Goal: Navigation & Orientation: Find specific page/section

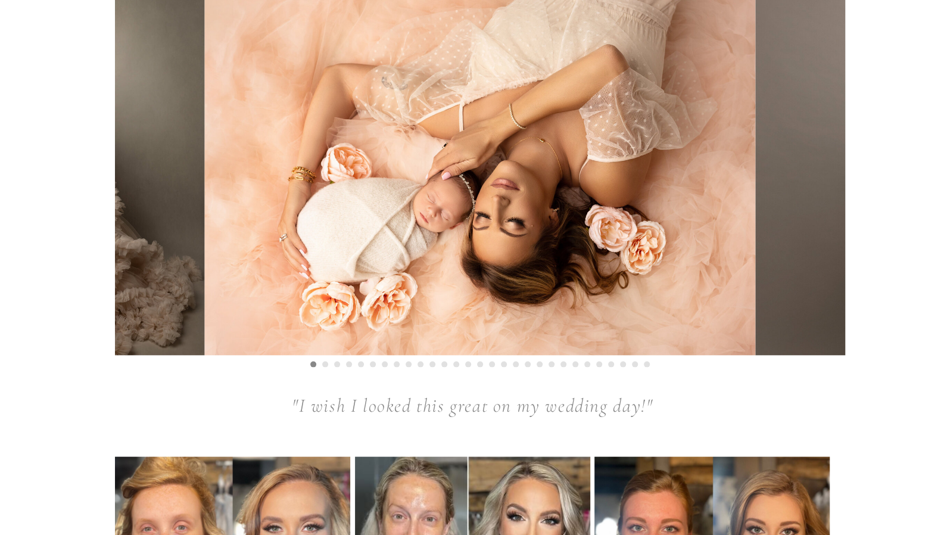
scroll to position [1370, 0]
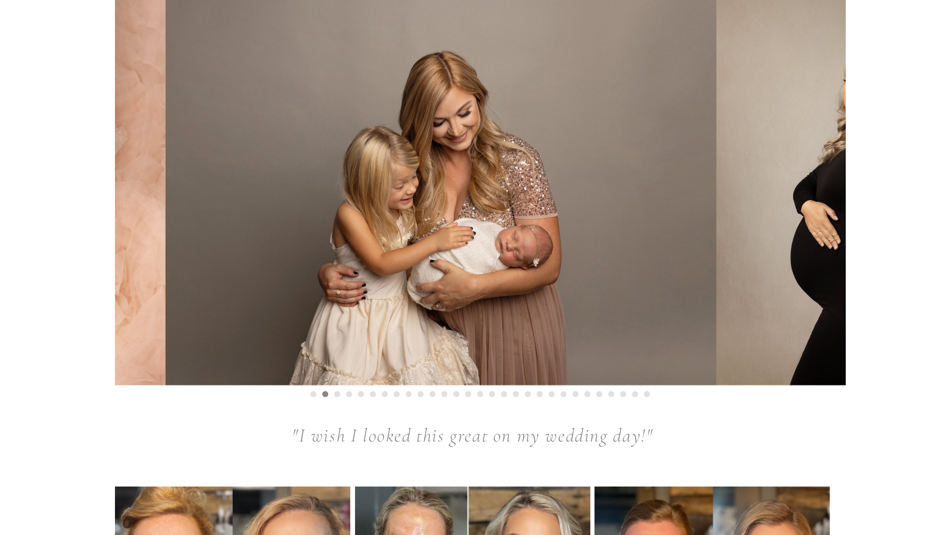
click at [346, 228] on img at bounding box center [440, 188] width 551 height 394
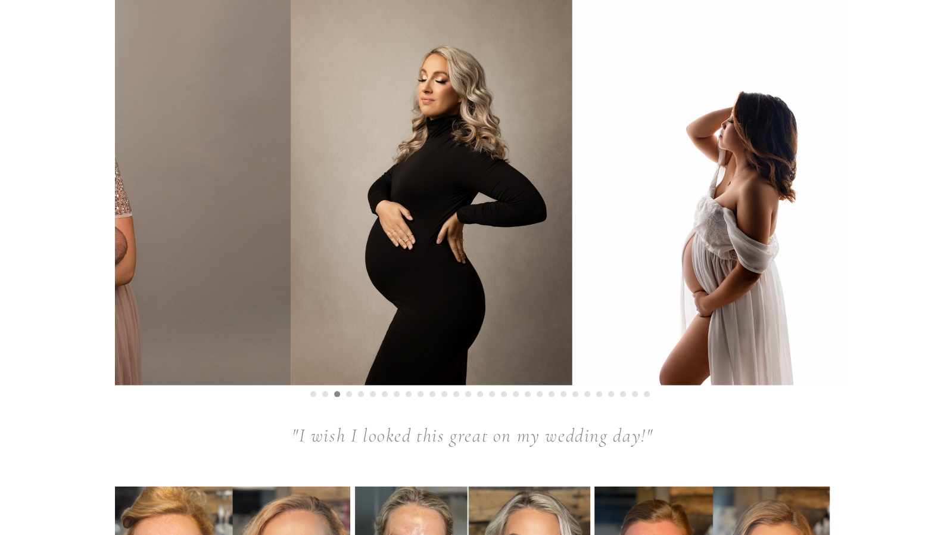
click at [426, 248] on img at bounding box center [431, 188] width 281 height 394
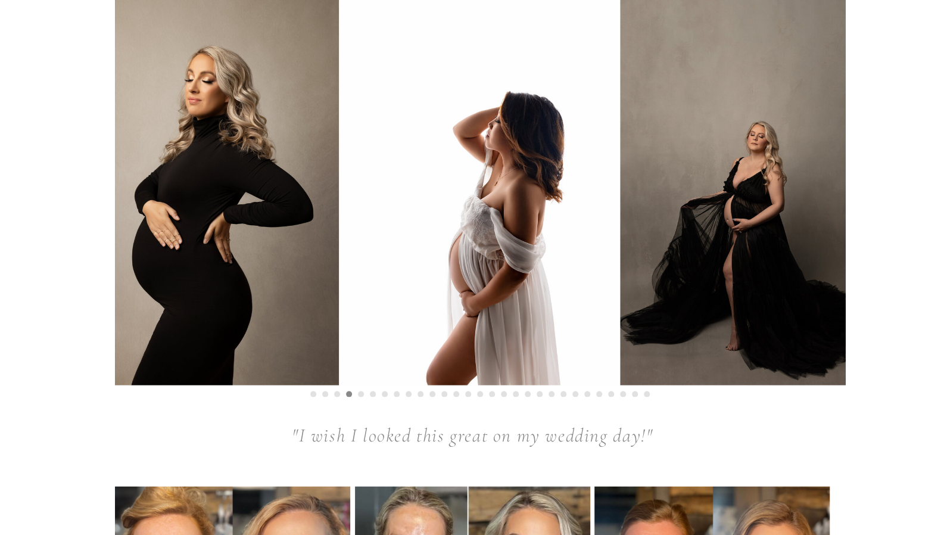
click at [620, 283] on img at bounding box center [760, 188] width 281 height 394
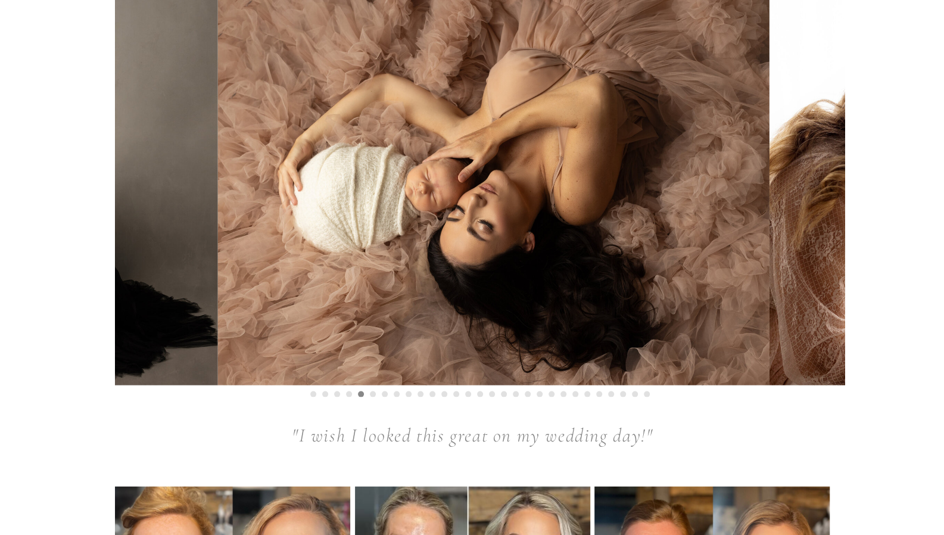
click at [218, 304] on img at bounding box center [493, 188] width 551 height 394
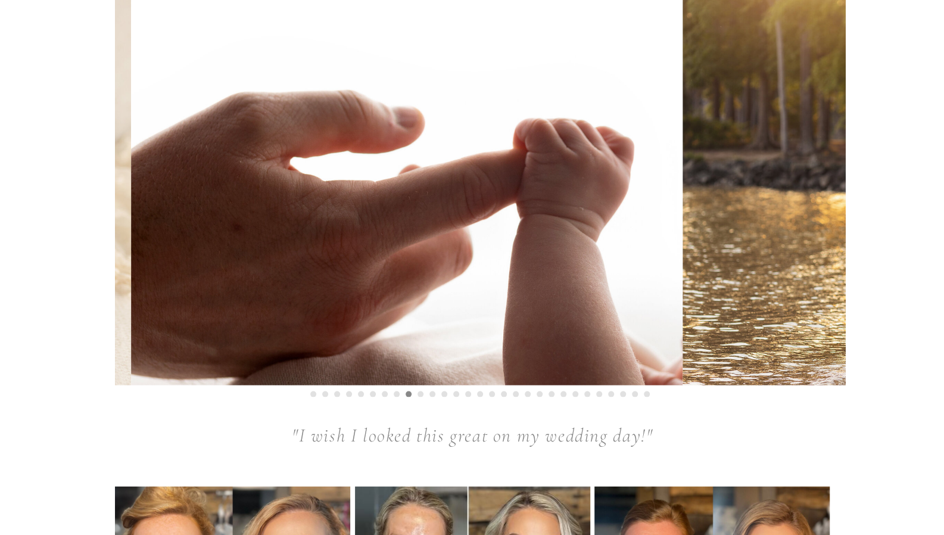
click at [362, 298] on img at bounding box center [406, 188] width 551 height 394
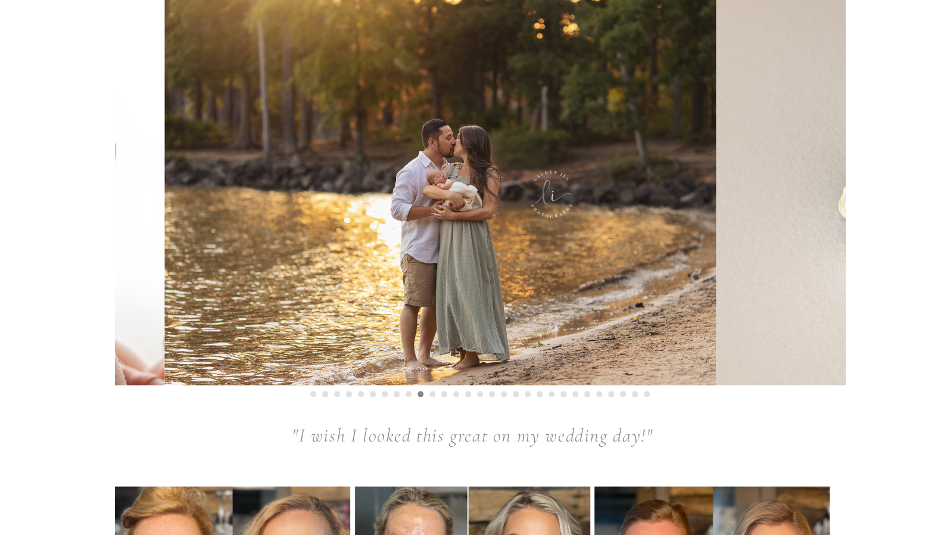
click at [264, 309] on img at bounding box center [440, 188] width 551 height 394
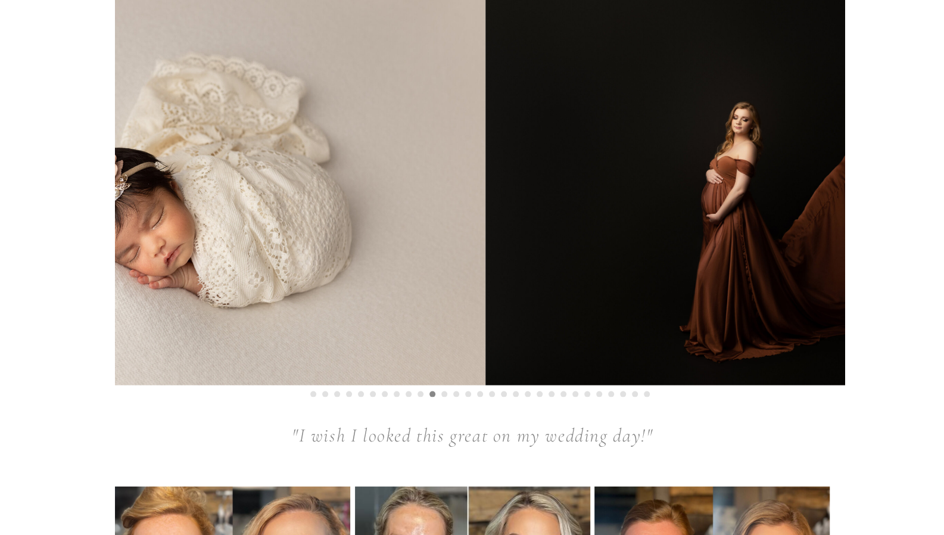
click at [283, 329] on img at bounding box center [209, 188] width 551 height 394
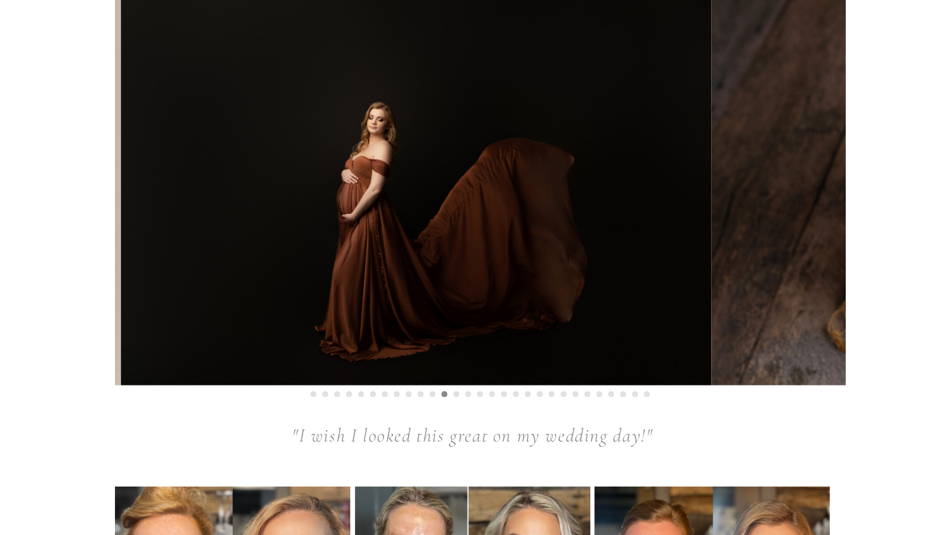
click at [238, 324] on img at bounding box center [416, 188] width 591 height 394
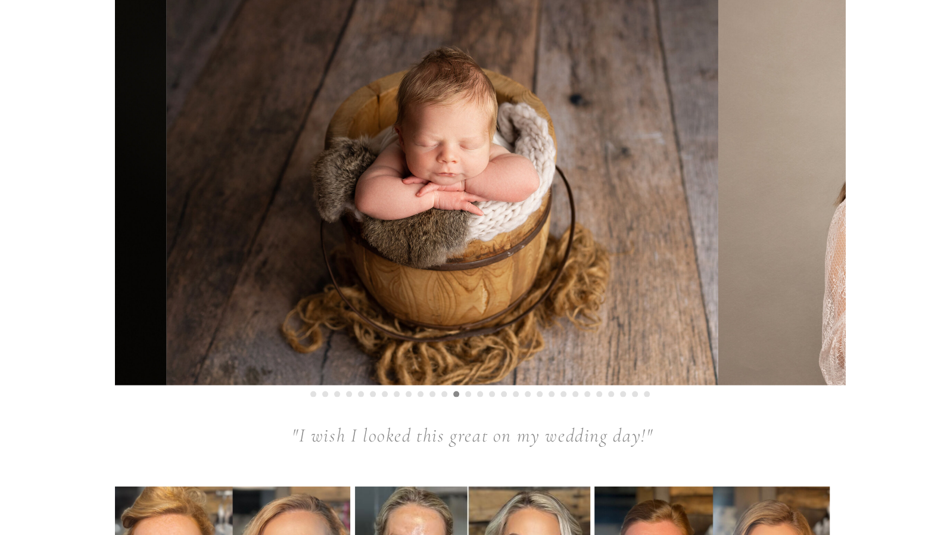
click at [325, 320] on img at bounding box center [442, 188] width 551 height 394
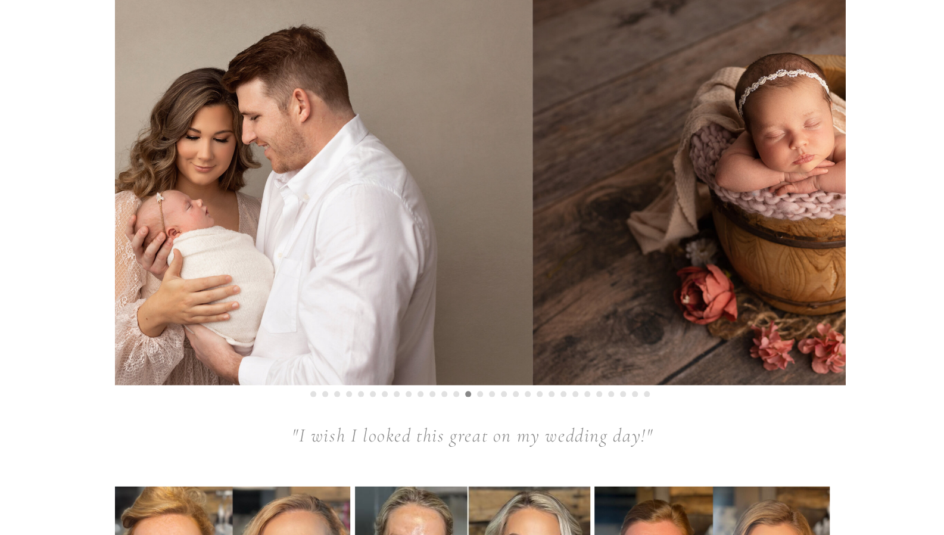
click at [306, 332] on img at bounding box center [257, 188] width 551 height 394
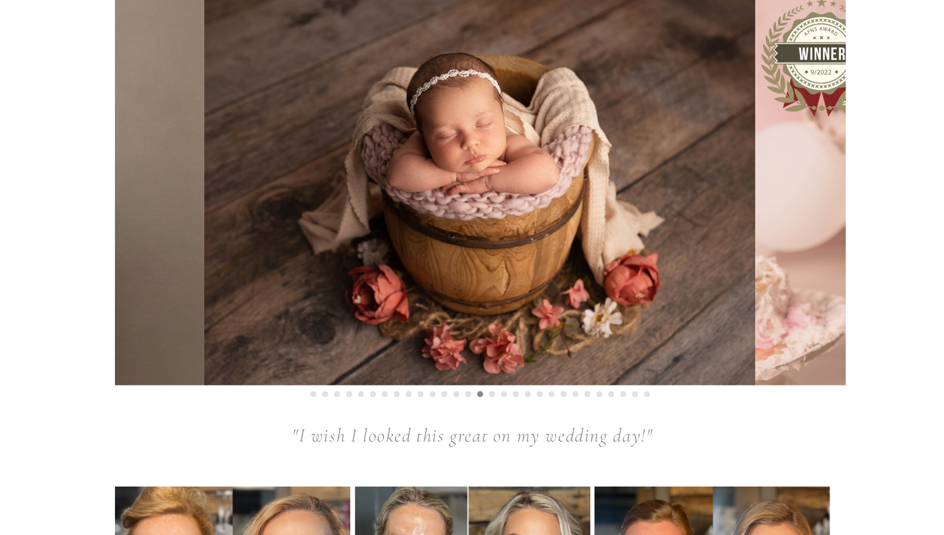
click at [235, 343] on img at bounding box center [479, 188] width 551 height 394
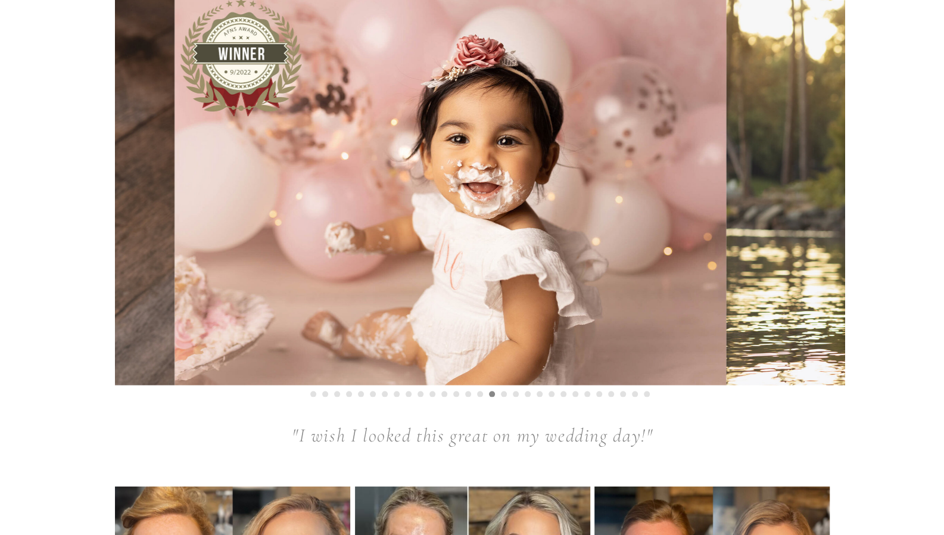
click at [230, 356] on img at bounding box center [450, 188] width 551 height 394
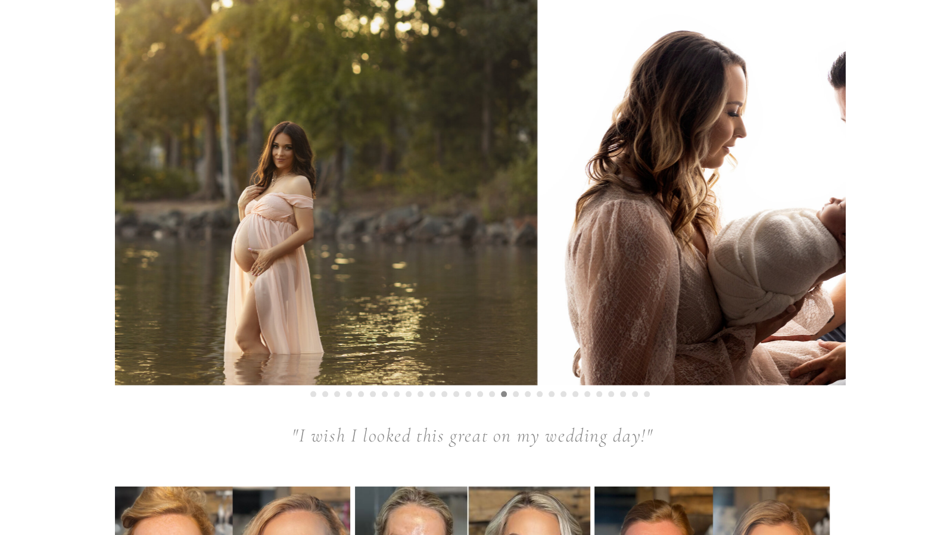
click at [257, 359] on img at bounding box center [261, 188] width 551 height 394
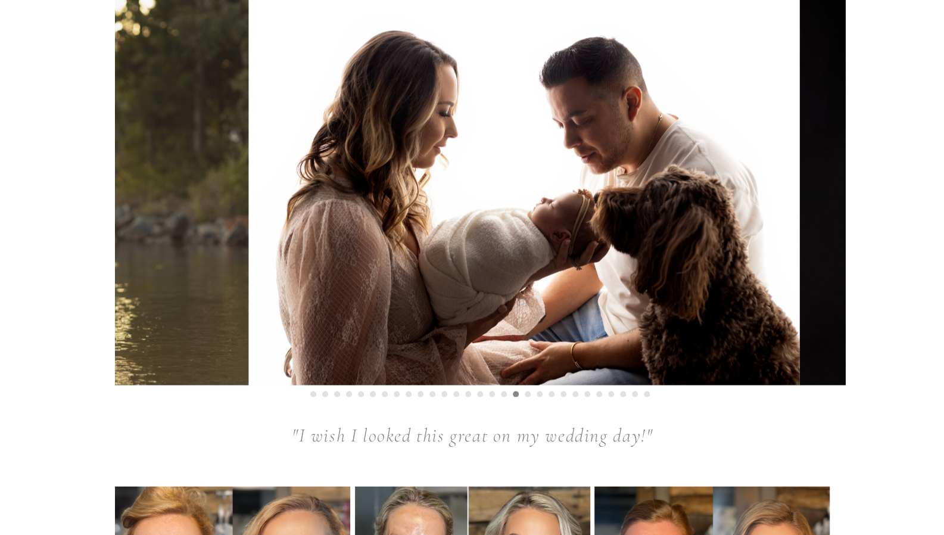
click at [519, 303] on img at bounding box center [523, 188] width 551 height 394
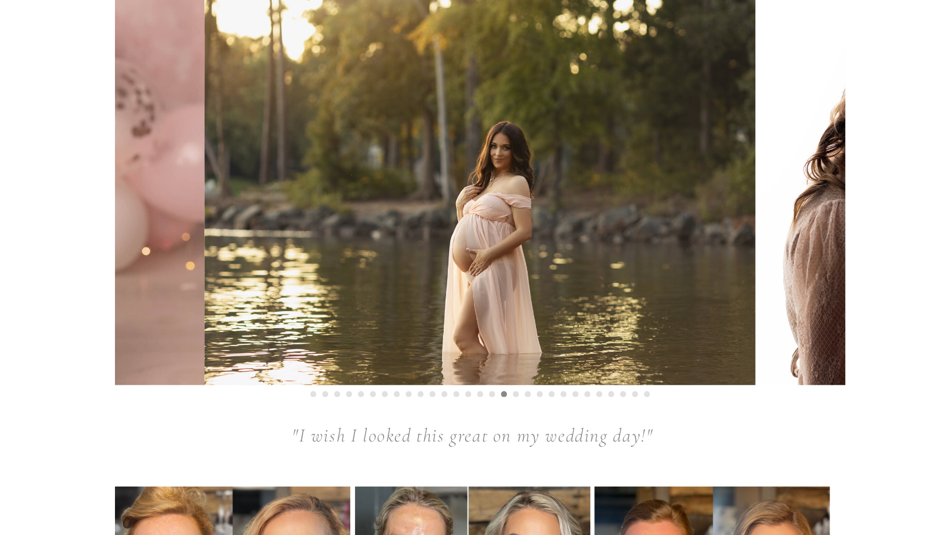
click at [204, 372] on img at bounding box center [479, 188] width 551 height 394
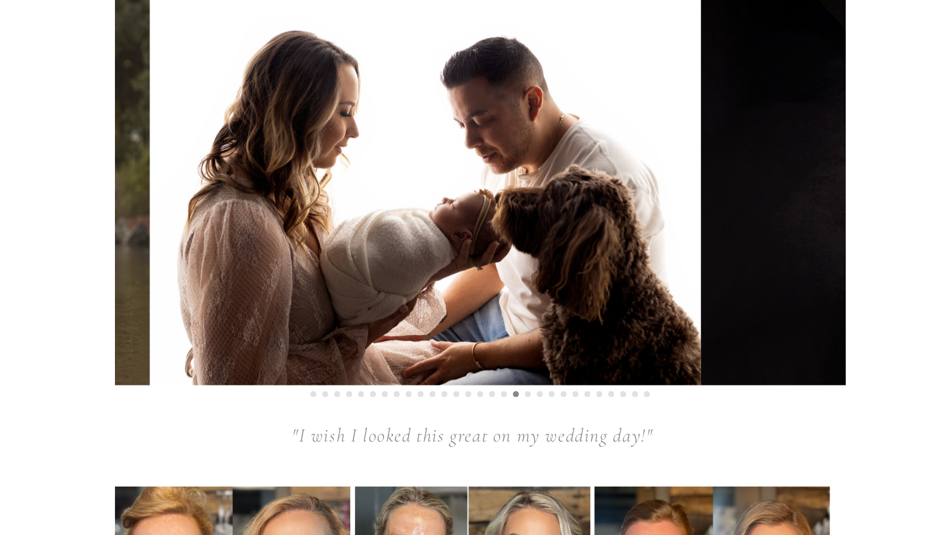
click at [292, 363] on img at bounding box center [424, 188] width 551 height 394
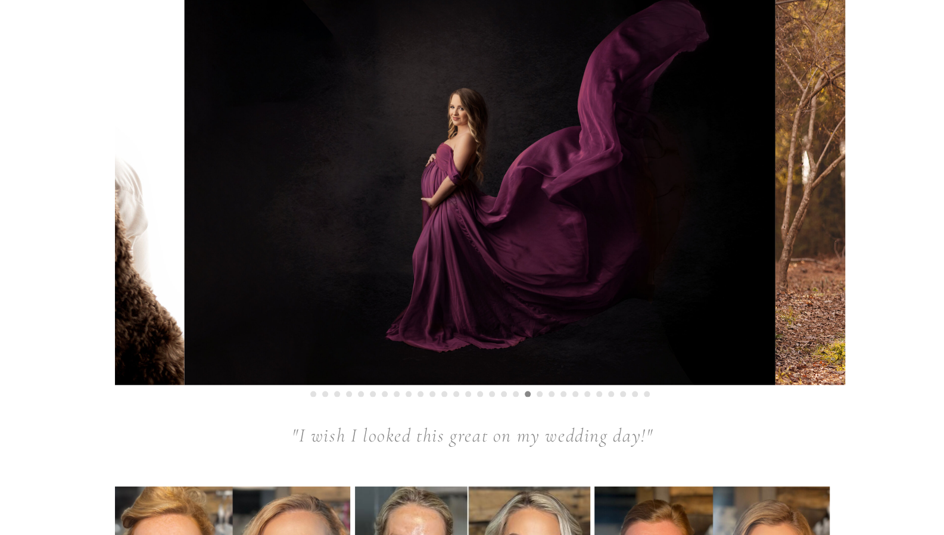
click at [413, 300] on img at bounding box center [480, 188] width 591 height 394
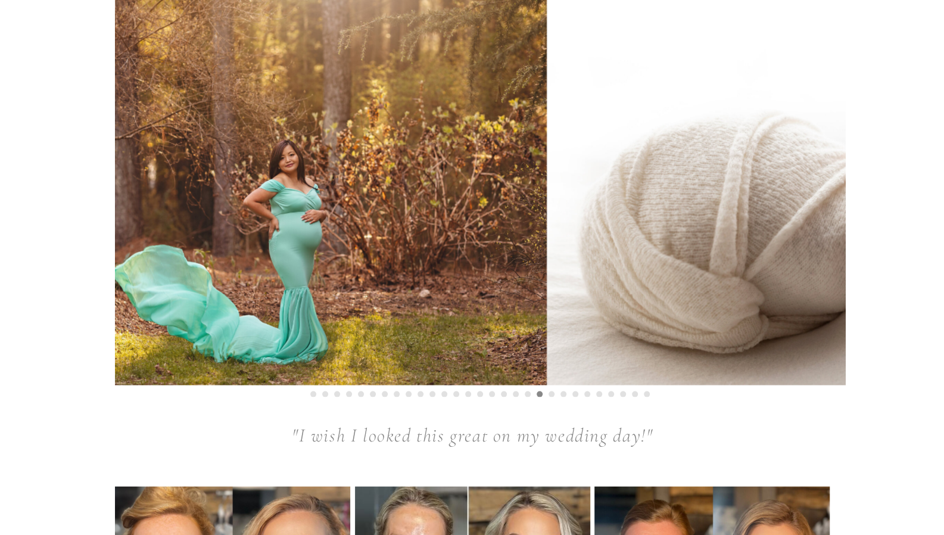
click at [297, 304] on img at bounding box center [271, 188] width 551 height 394
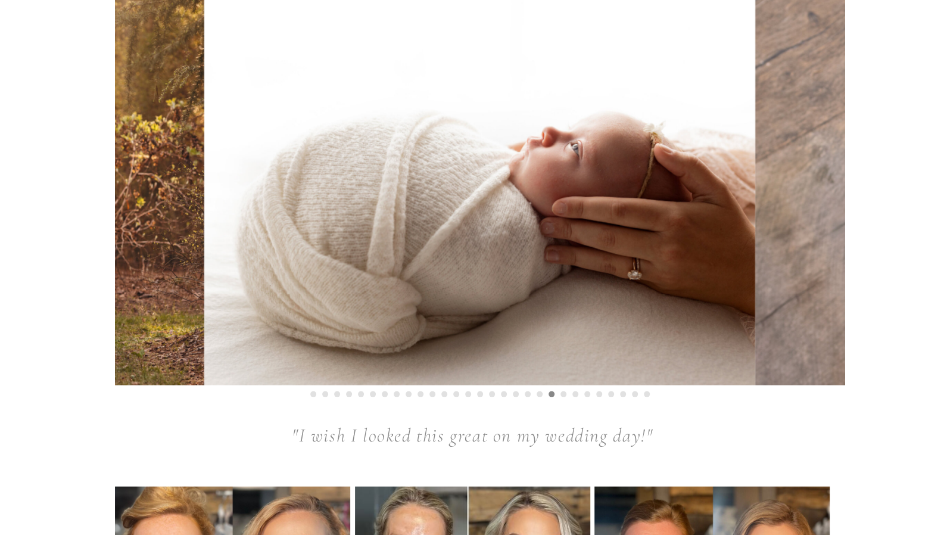
click at [307, 306] on img at bounding box center [479, 188] width 551 height 394
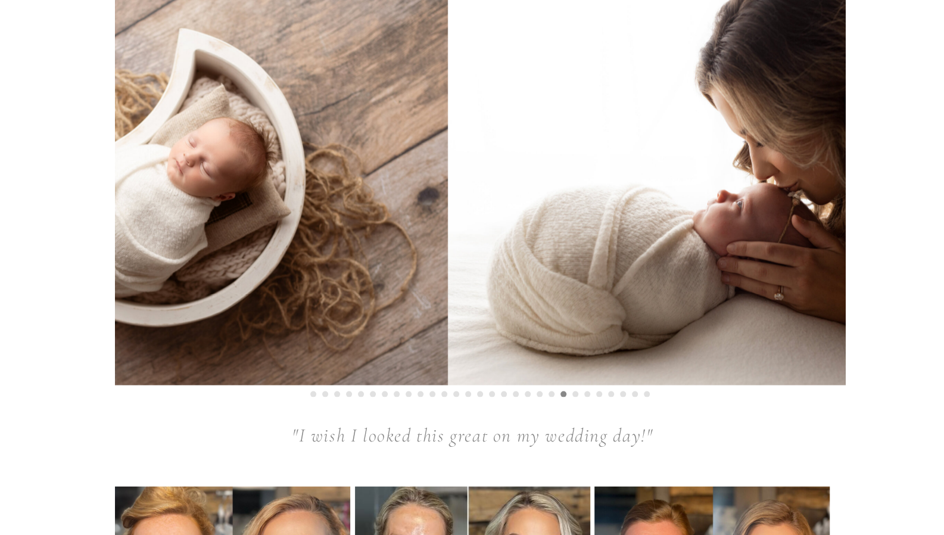
click at [193, 318] on img at bounding box center [171, 188] width 551 height 394
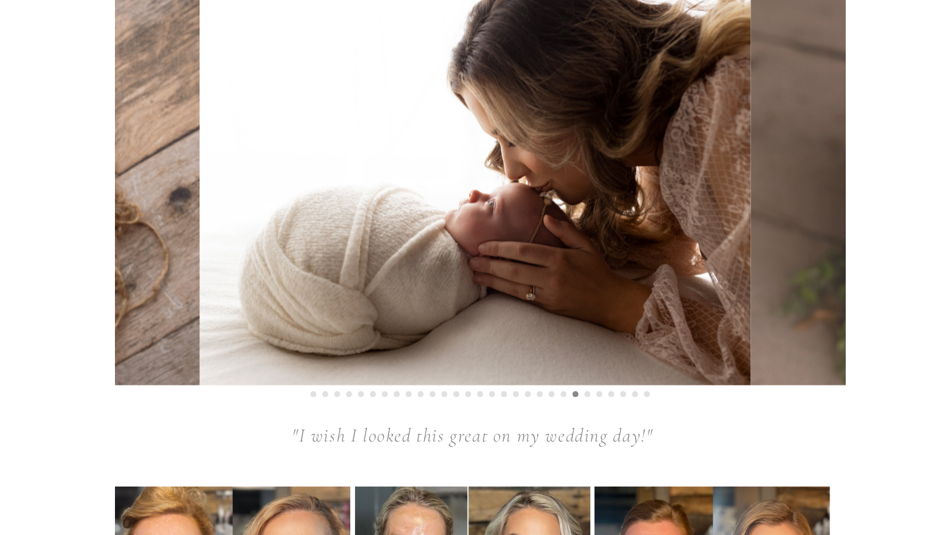
click at [240, 329] on img at bounding box center [475, 188] width 551 height 394
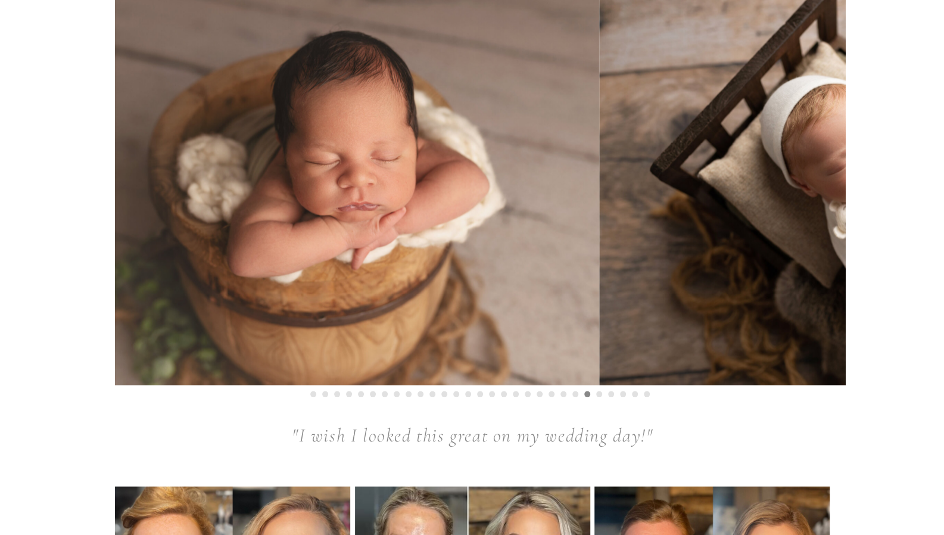
click at [211, 337] on img at bounding box center [323, 188] width 551 height 394
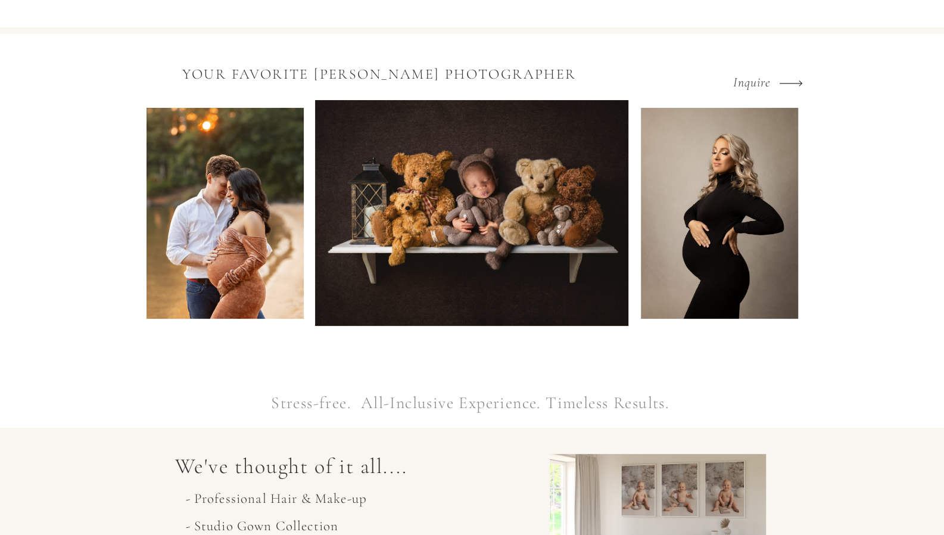
scroll to position [0, 0]
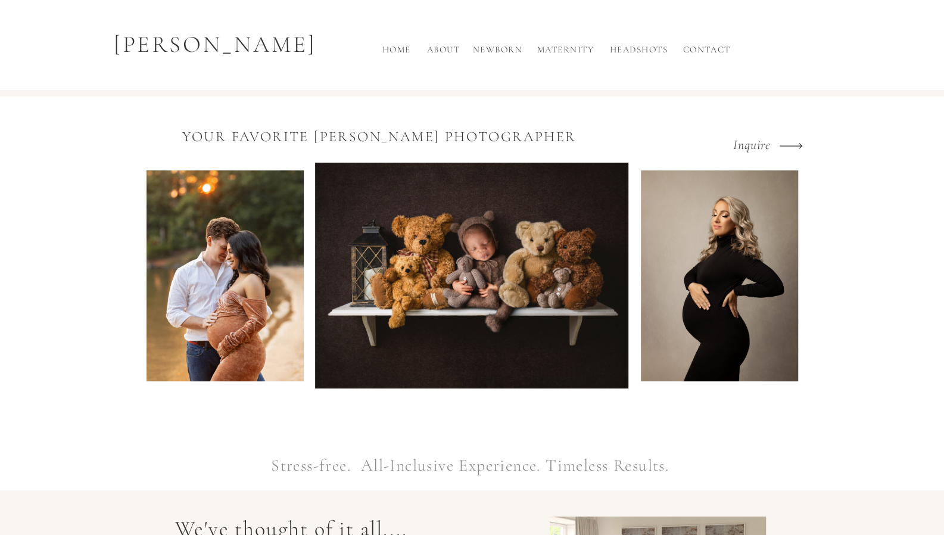
click at [484, 49] on h2 "Newborn" at bounding box center [498, 53] width 54 height 20
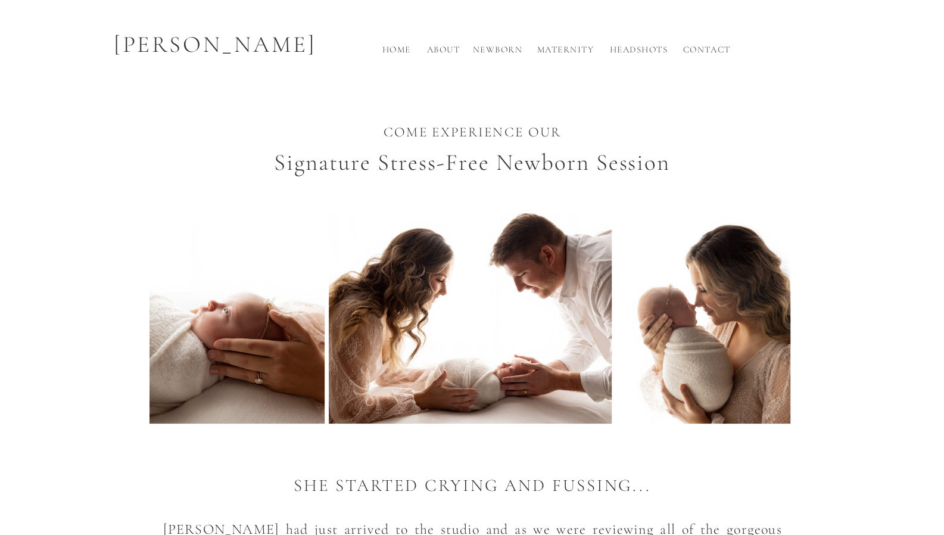
click at [400, 52] on h2 "Home" at bounding box center [397, 53] width 38 height 20
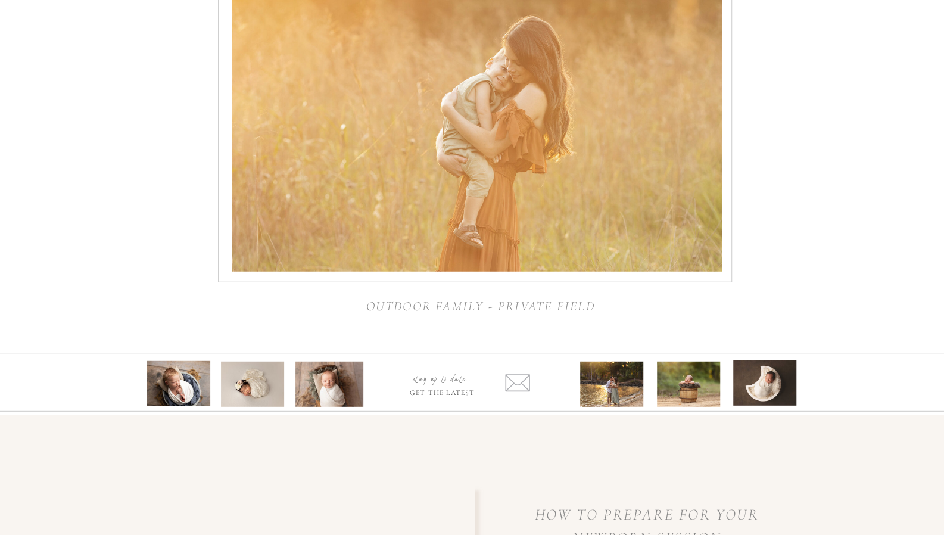
scroll to position [4705, 0]
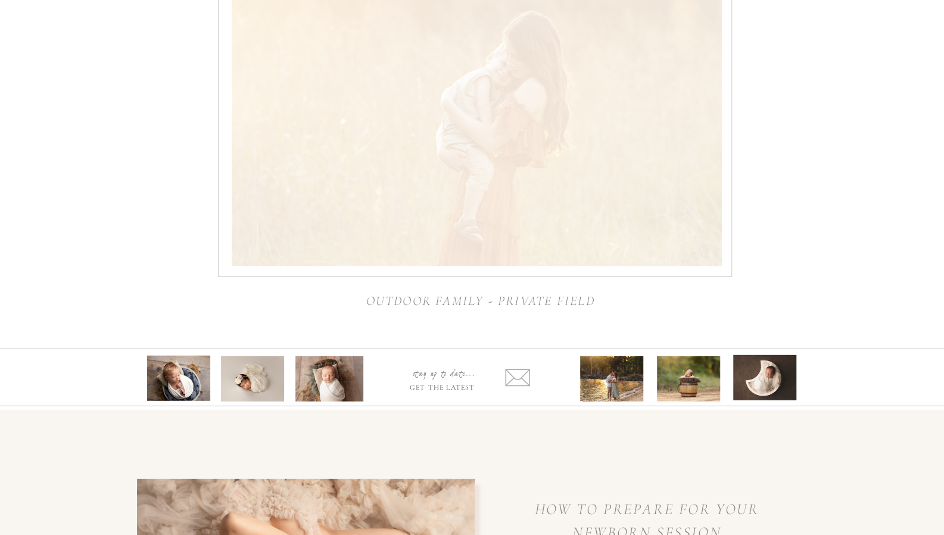
click at [545, 216] on div at bounding box center [477, 87] width 490 height 357
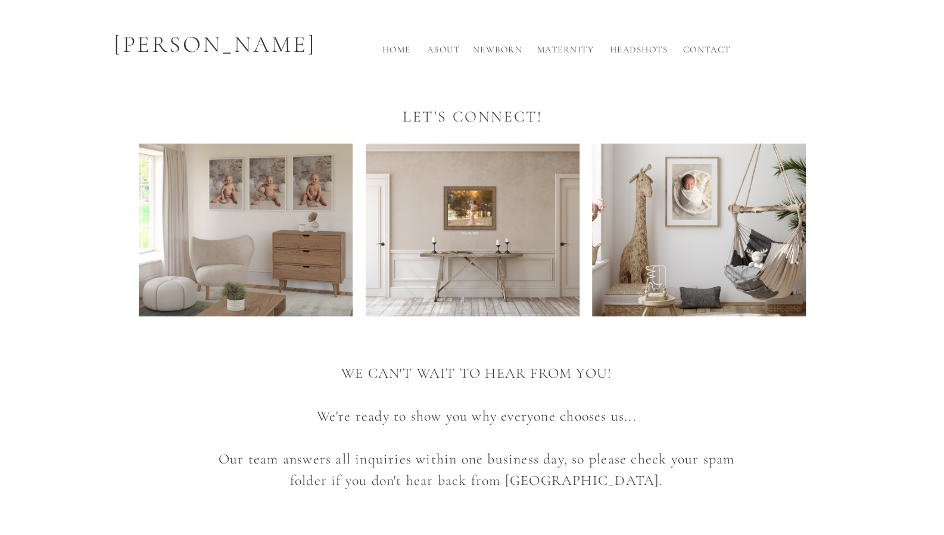
click at [701, 49] on h2 "Contact" at bounding box center [707, 53] width 54 height 20
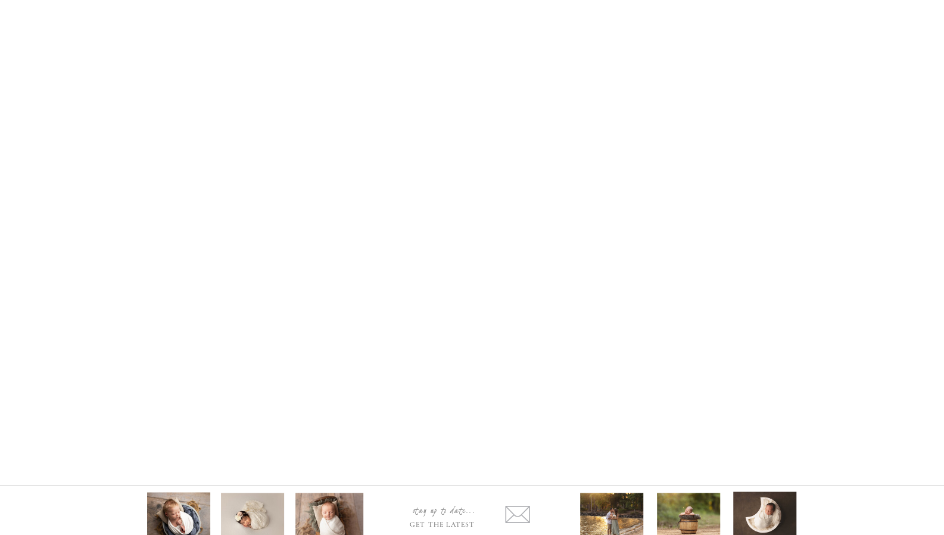
scroll to position [1158, 0]
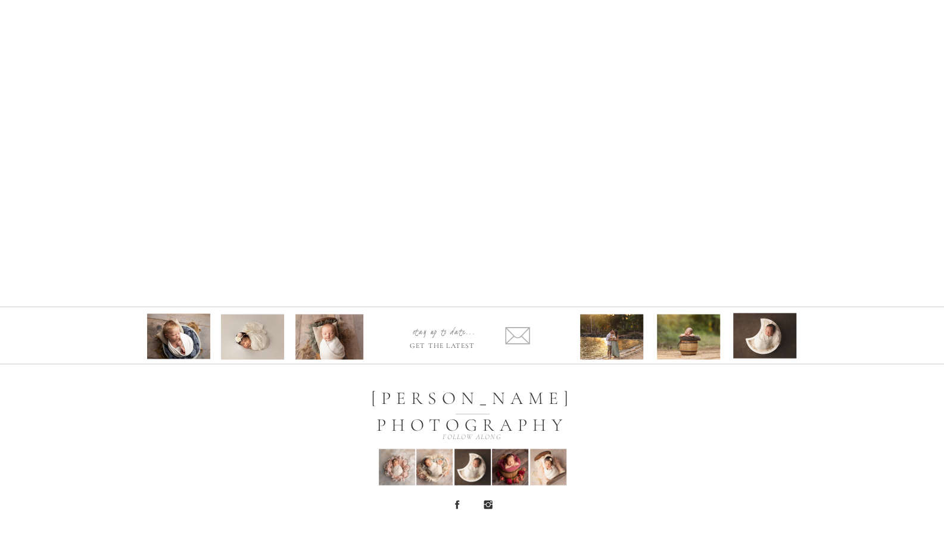
drag, startPoint x: 510, startPoint y: 504, endPoint x: 494, endPoint y: 522, distance: 24.0
click at [490, 503] on icon at bounding box center [487, 503] width 11 height 11
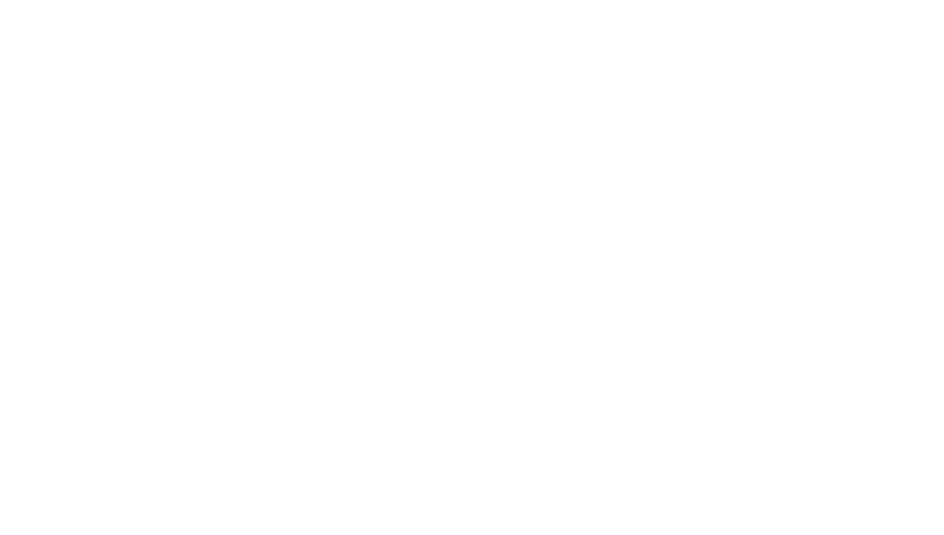
scroll to position [562, 0]
